Goal: Check status: Check status

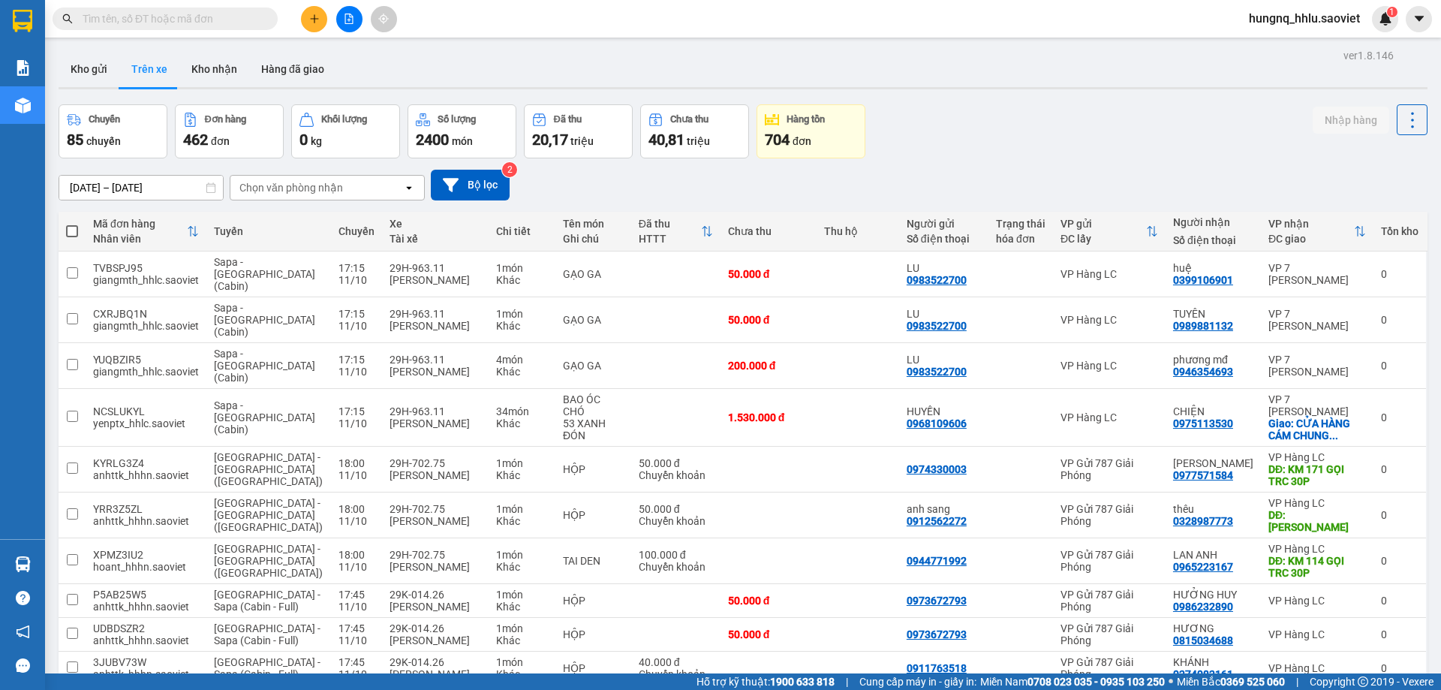
click at [254, 192] on div "Chọn văn phòng nhận" at bounding box center [291, 187] width 104 height 15
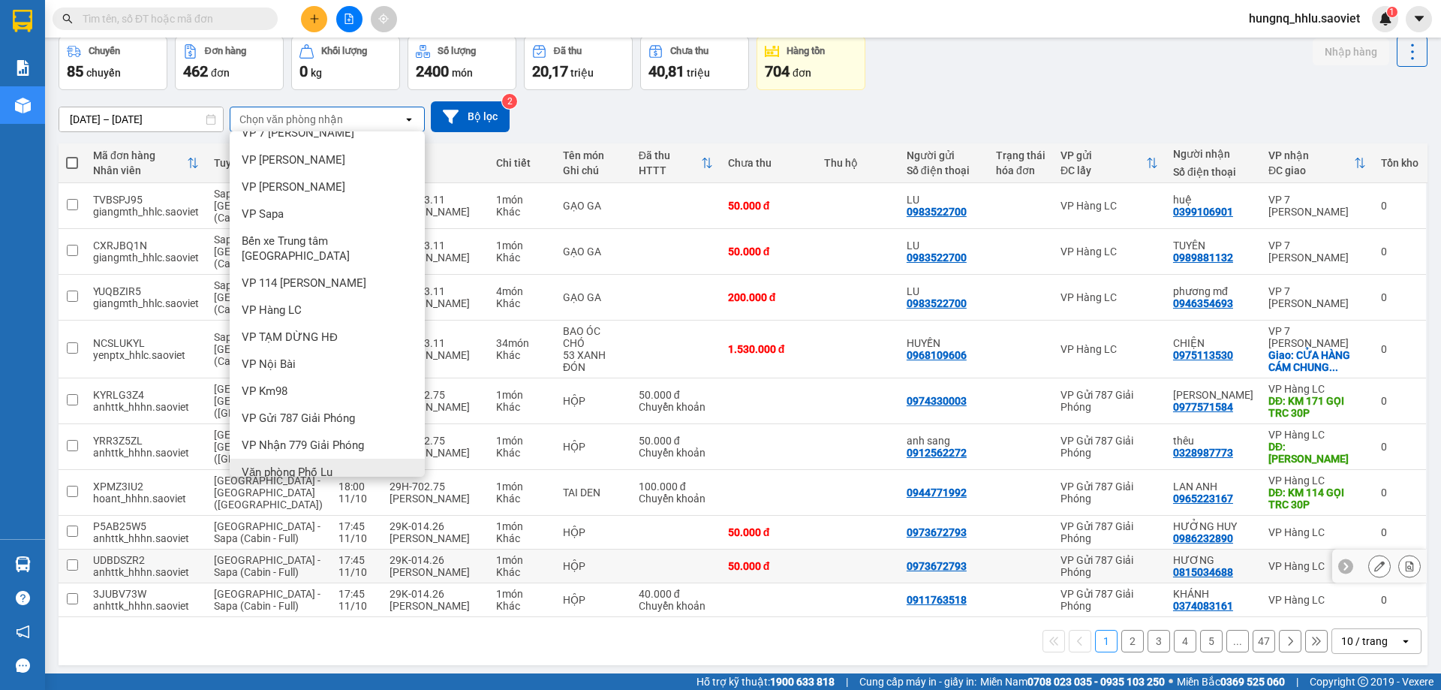
scroll to position [69, 0]
click at [257, 464] on span "Văn phòng Phố Lu" at bounding box center [287, 471] width 91 height 15
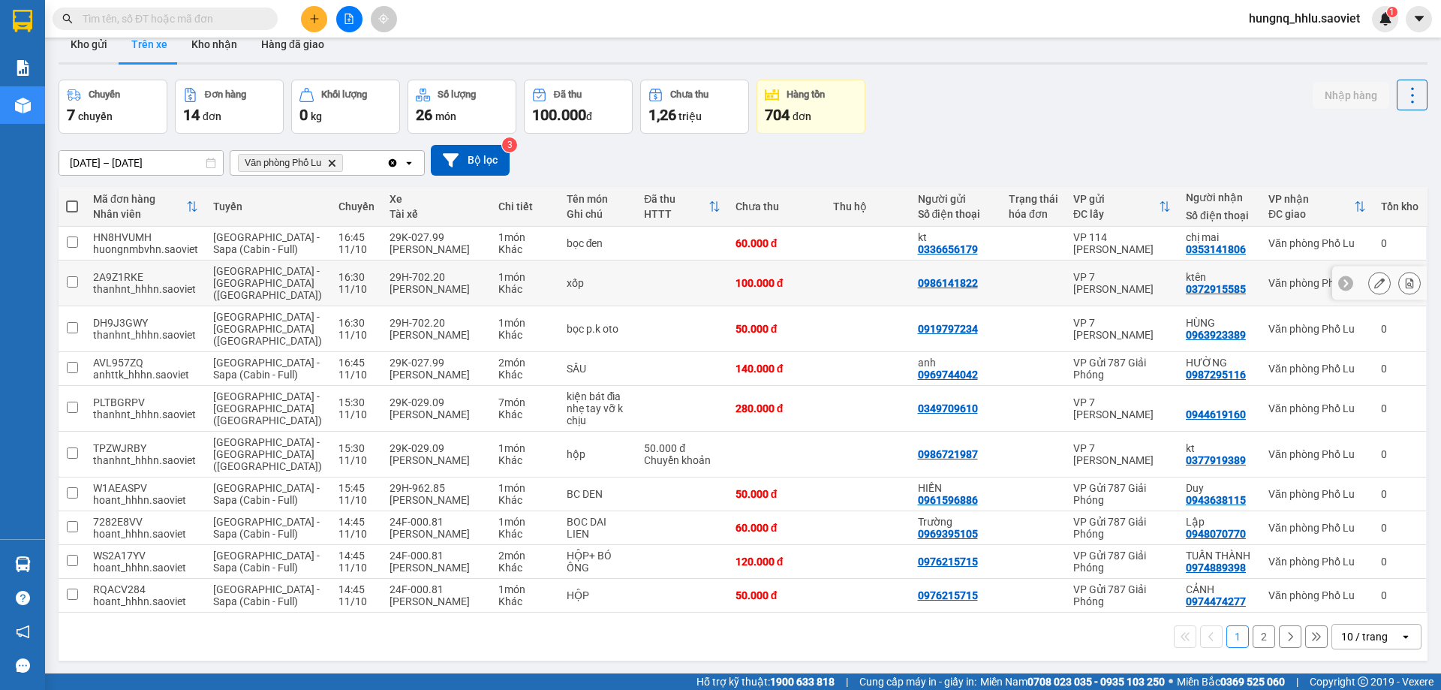
scroll to position [69, 0]
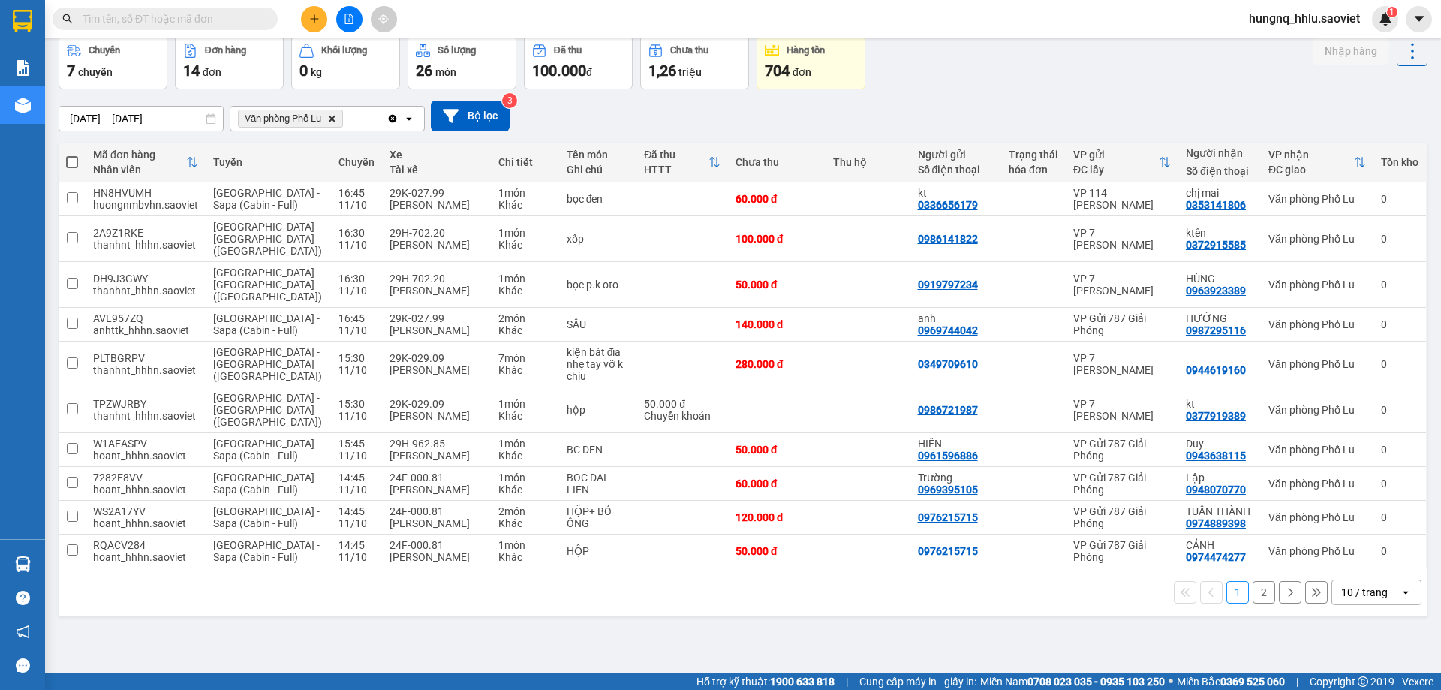
click at [1260, 581] on button "2" at bounding box center [1264, 592] width 23 height 23
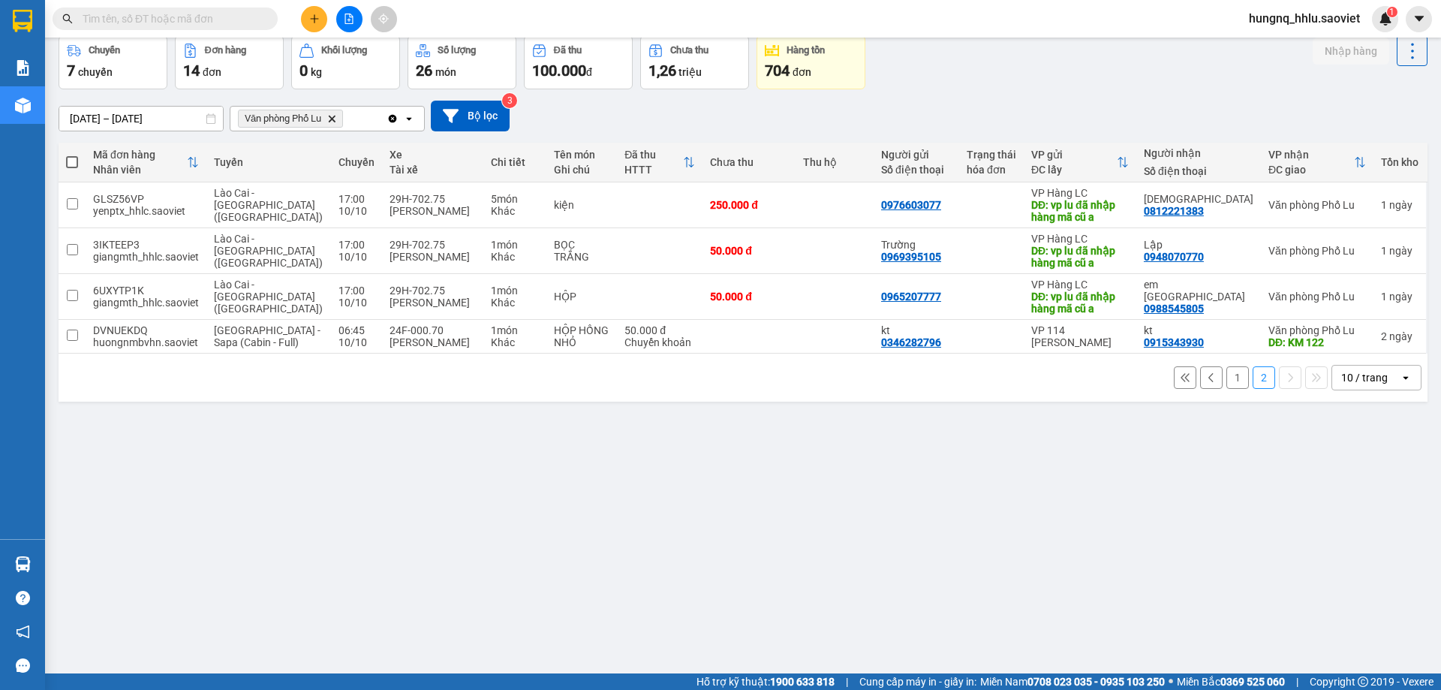
click at [67, 122] on input "09/10/2025 – 11/10/2025" at bounding box center [141, 119] width 164 height 24
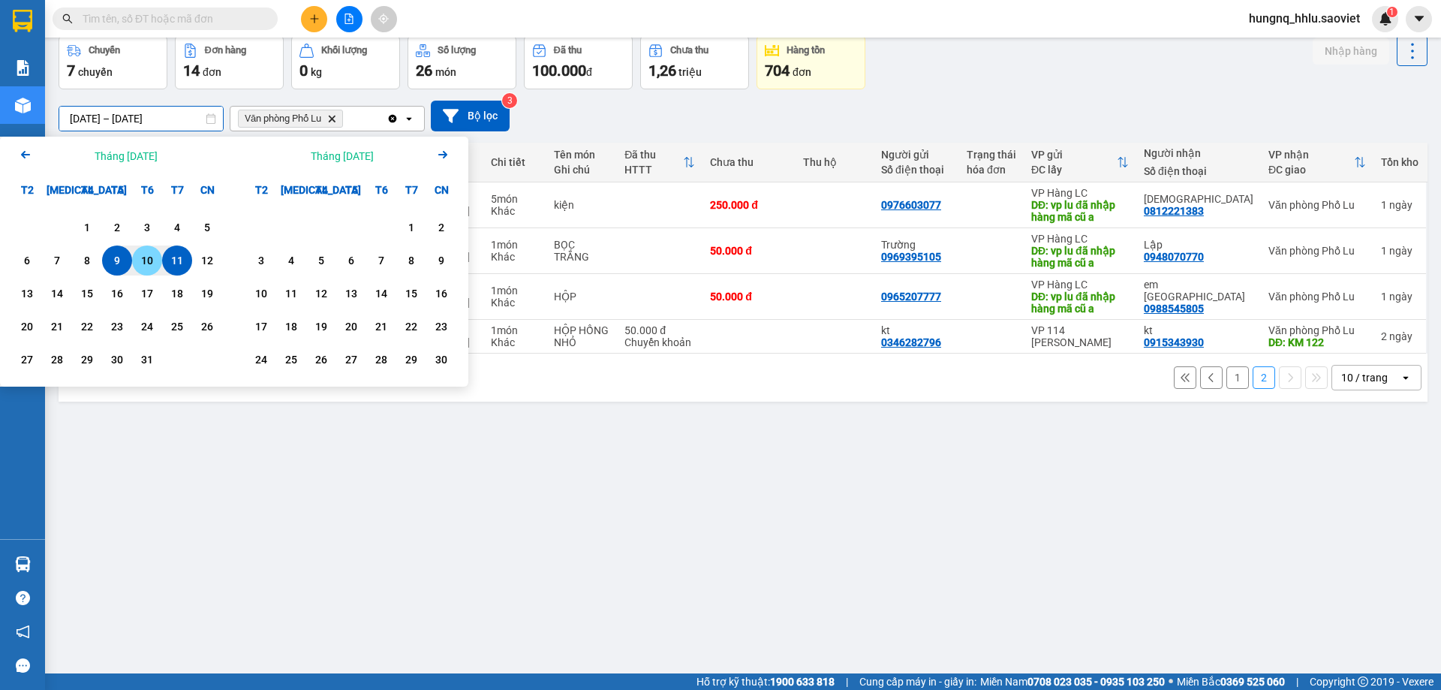
click at [154, 271] on div "10" at bounding box center [147, 260] width 30 height 30
click at [155, 271] on div "10" at bounding box center [147, 260] width 30 height 30
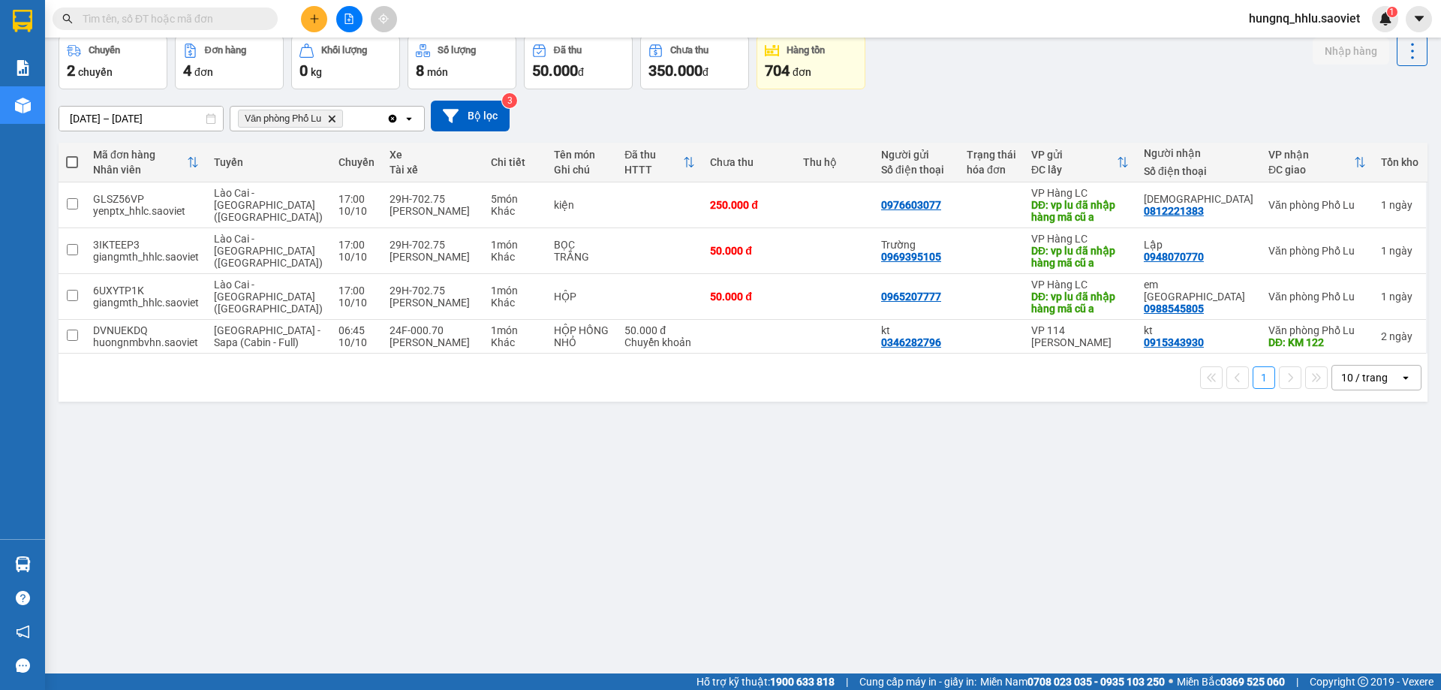
click at [190, 124] on input "10/10/2025 – 10/10/2025" at bounding box center [141, 119] width 164 height 24
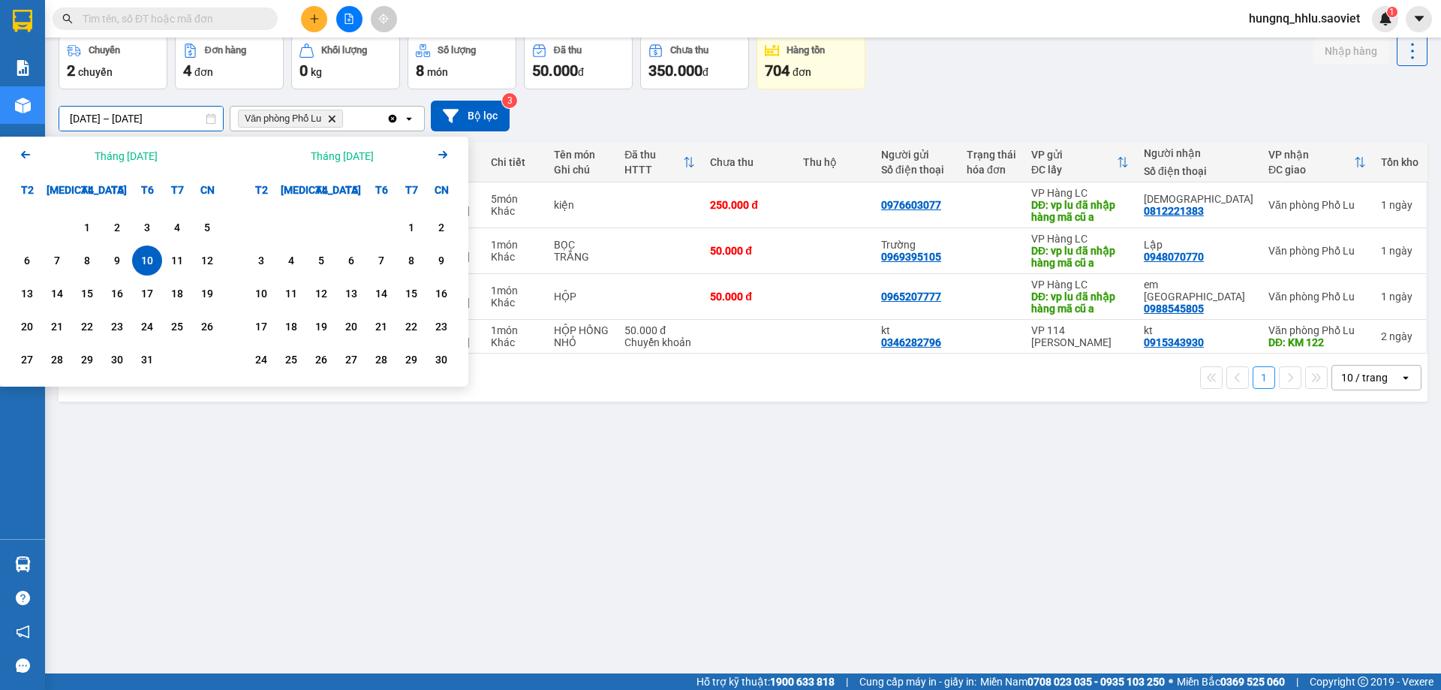
click at [190, 124] on input "10/10/2025 – 10/10/2025" at bounding box center [141, 119] width 164 height 24
click at [167, 267] on div "11" at bounding box center [177, 260] width 21 height 18
type input "11/10/2025 – 11/10/2025"
